Goal: Find contact information: Obtain details needed to contact an individual or organization

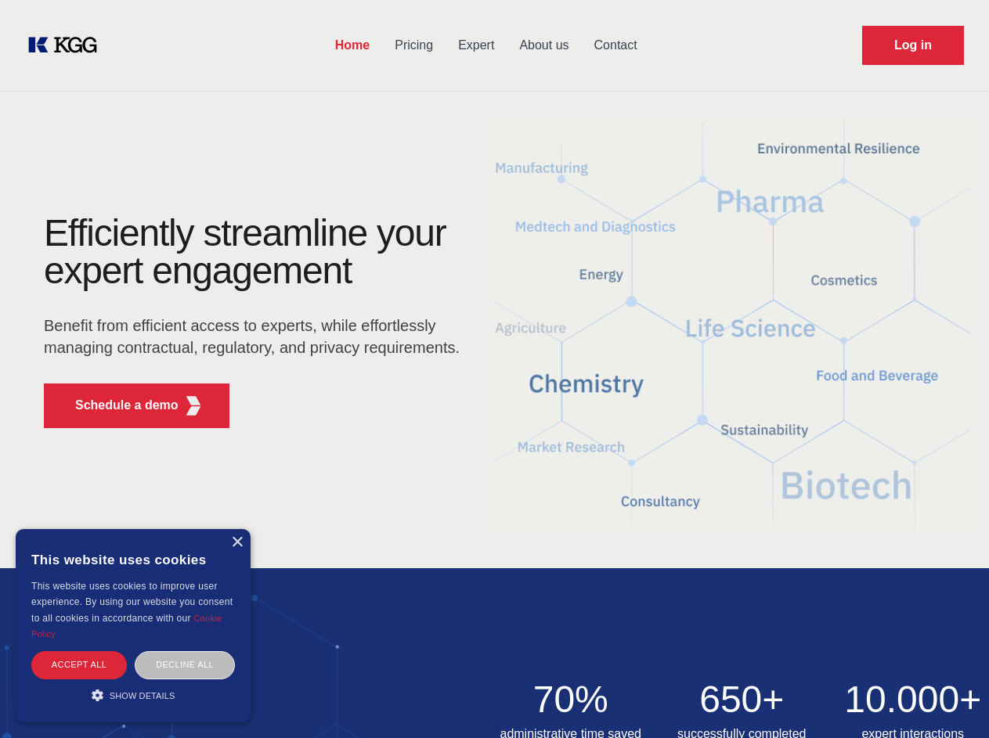
click at [494, 369] on div "Efficiently streamline your expert engagement Benefit from efficient access to …" at bounding box center [257, 328] width 476 height 226
click at [117, 406] on p "Schedule a demo" at bounding box center [126, 405] width 103 height 19
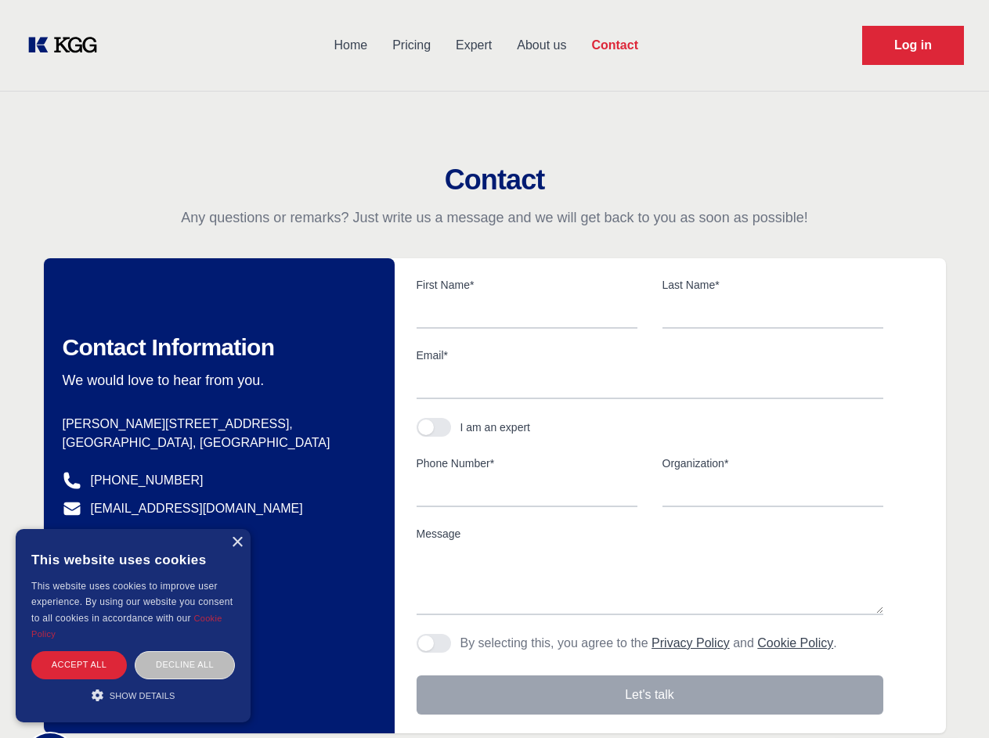
click at [236, 543] on div "× This website uses cookies This website uses cookies to improve user experienc…" at bounding box center [133, 625] width 235 height 193
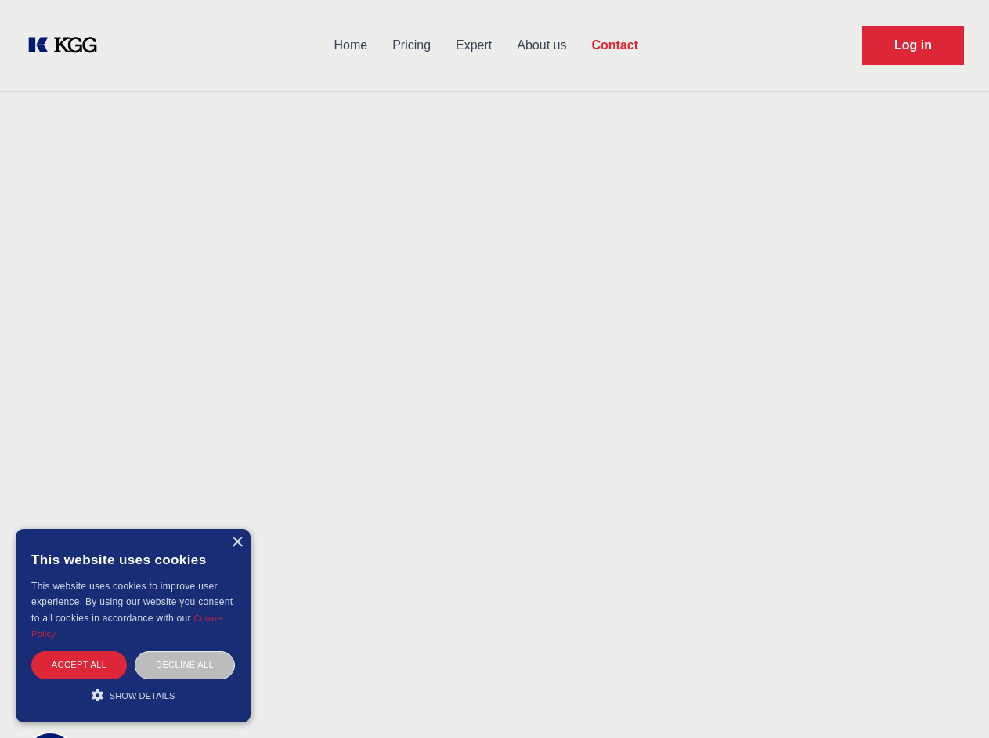
click at [79, 665] on div "Accept all" at bounding box center [79, 664] width 96 height 27
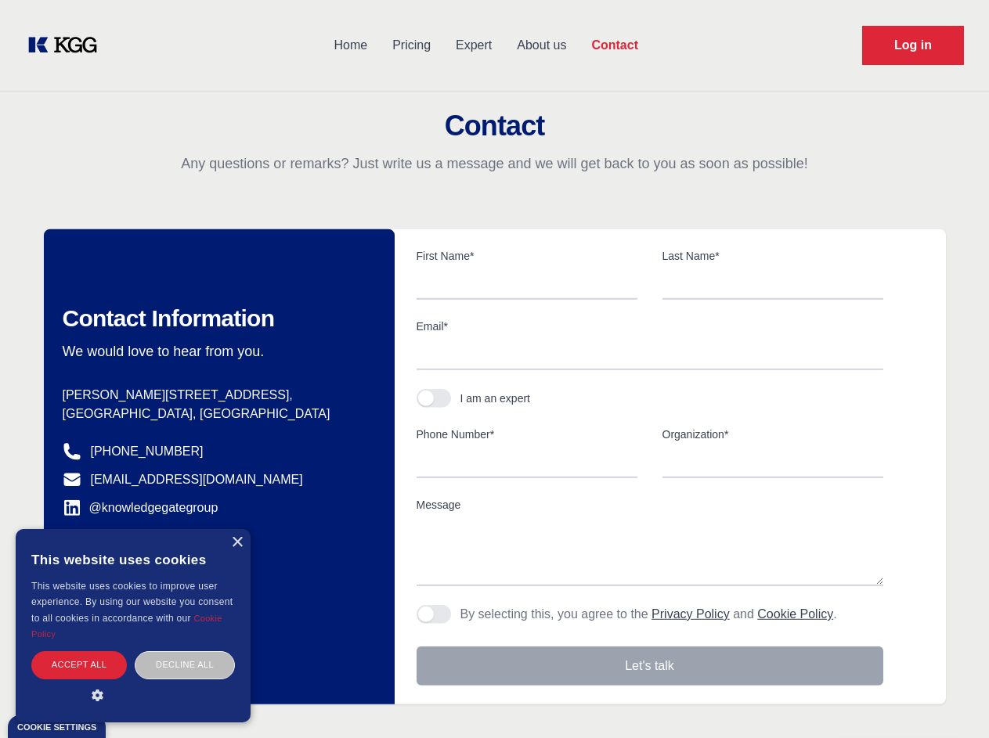
click at [185, 665] on div "Contact Information We would love to hear from you. Postal address [PERSON_NAME…" at bounding box center [219, 466] width 351 height 475
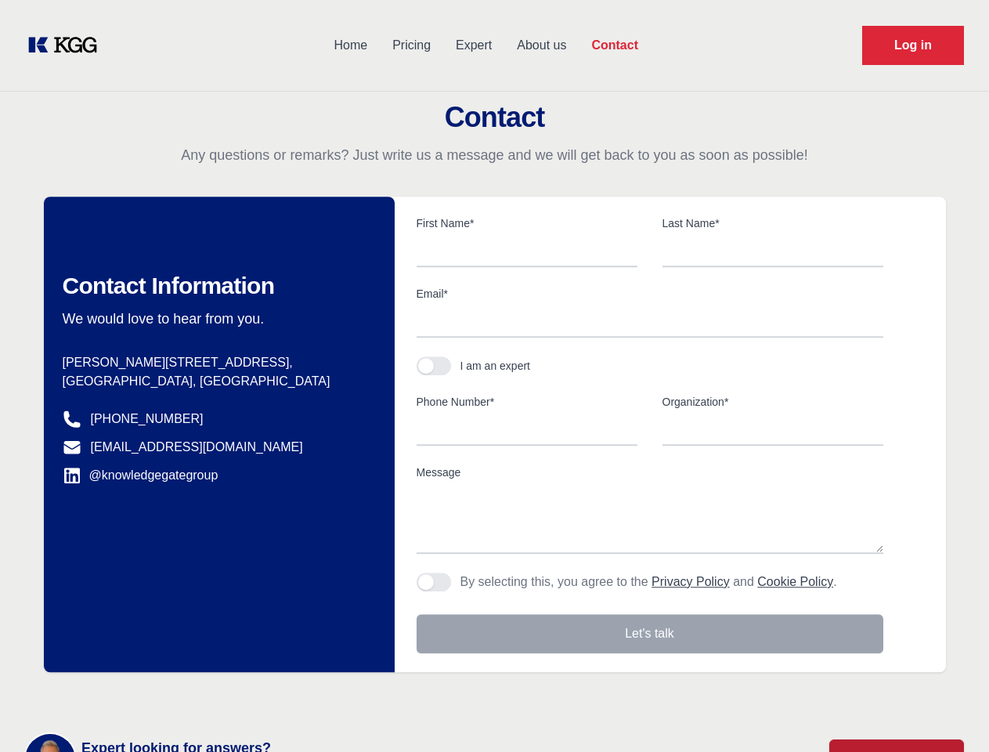
click at [133, 695] on main "Contact Any questions or remarks? Just write us a message and we will get back …" at bounding box center [494, 407] width 989 height 815
